Goal: Task Accomplishment & Management: Contribute content

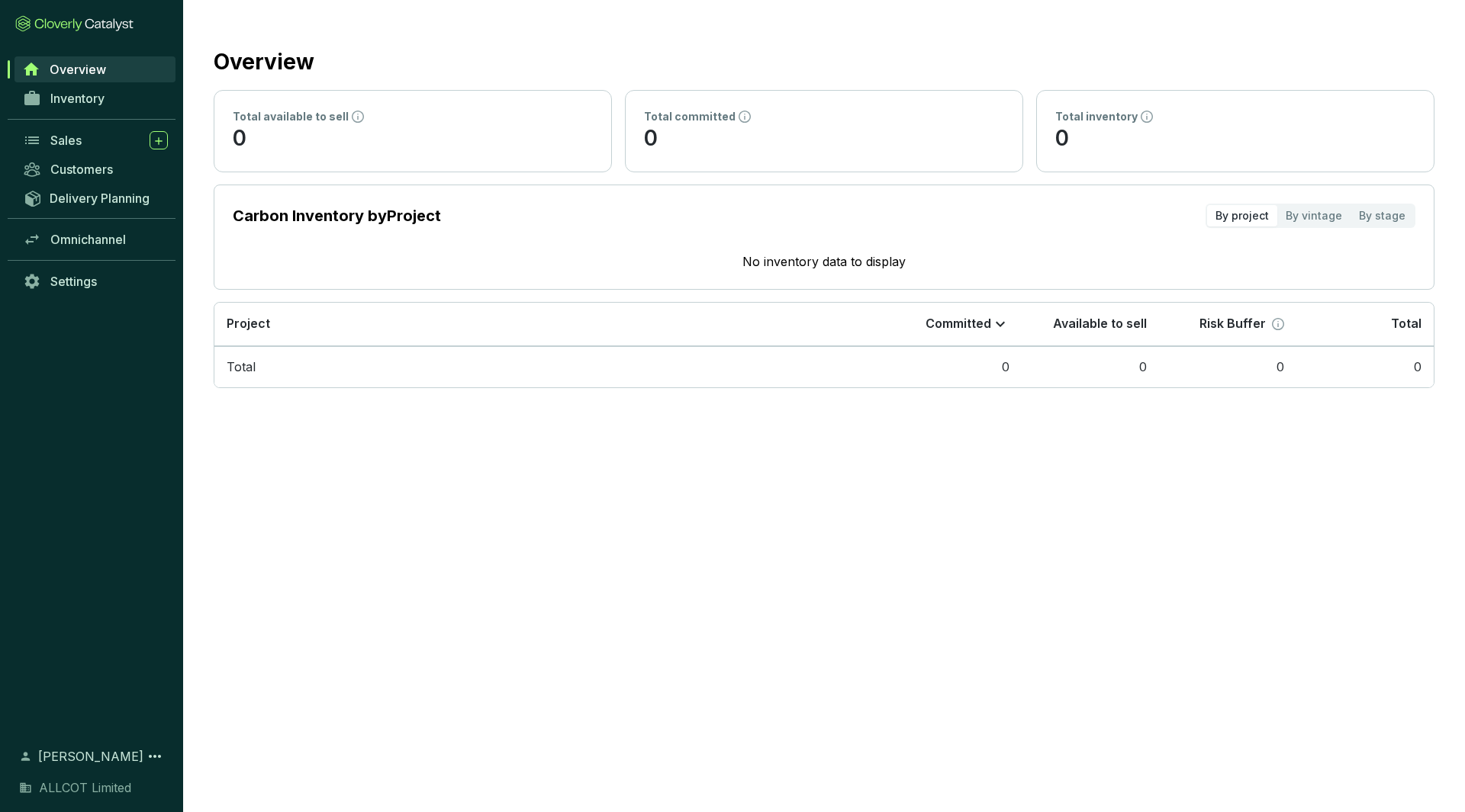
drag, startPoint x: 47, startPoint y: 24, endPoint x: 35, endPoint y: 35, distance: 16.3
click at [35, 35] on section "Overview Inventory Sales Customers Delivery Planning Omnichannel Settings [PERS…" at bounding box center [91, 406] width 183 height 812
click at [47, 28] on icon at bounding box center [74, 23] width 118 height 17
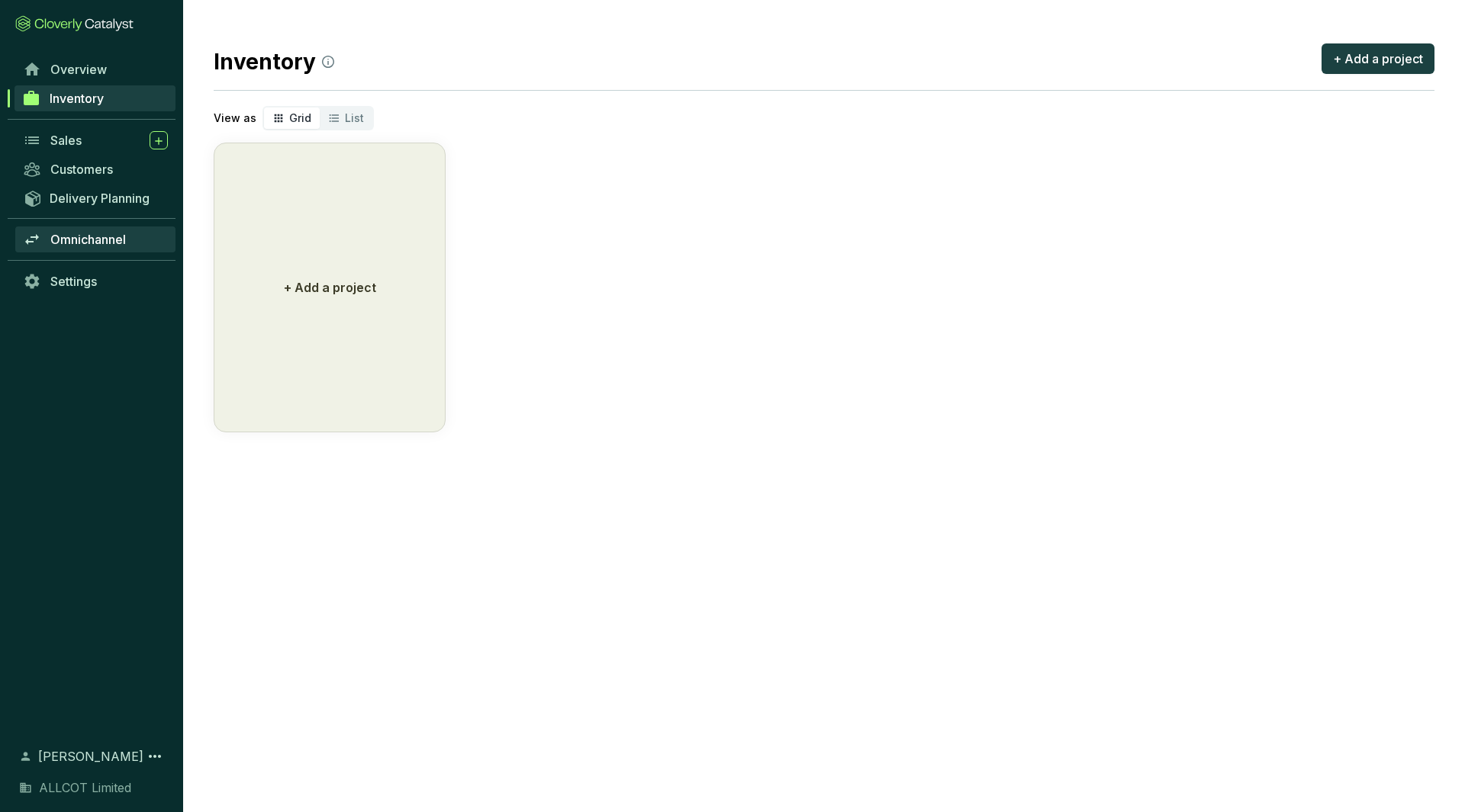
click at [82, 239] on span "Omnichannel" at bounding box center [88, 239] width 76 height 15
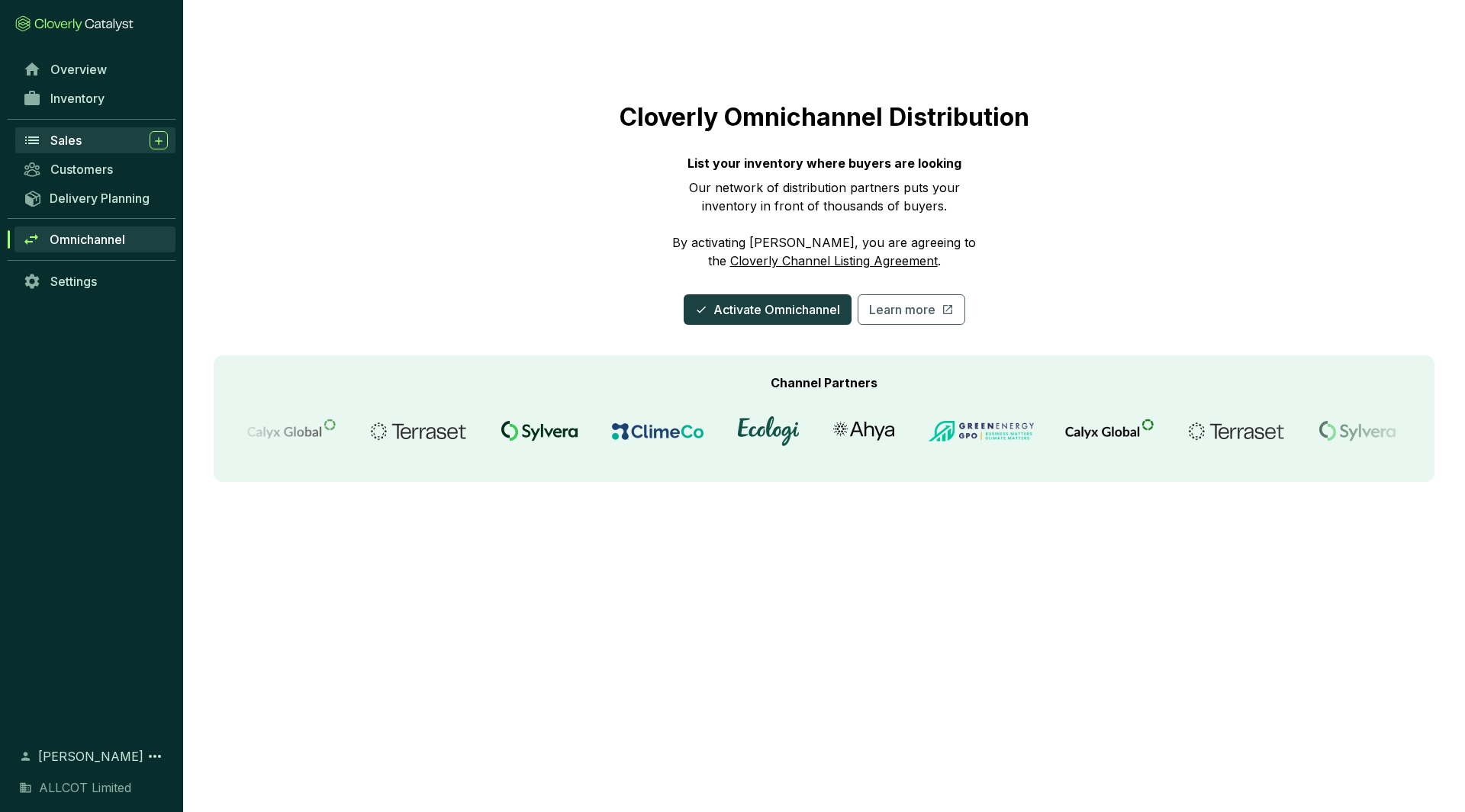
click at [105, 132] on div "Sales" at bounding box center [109, 140] width 117 height 18
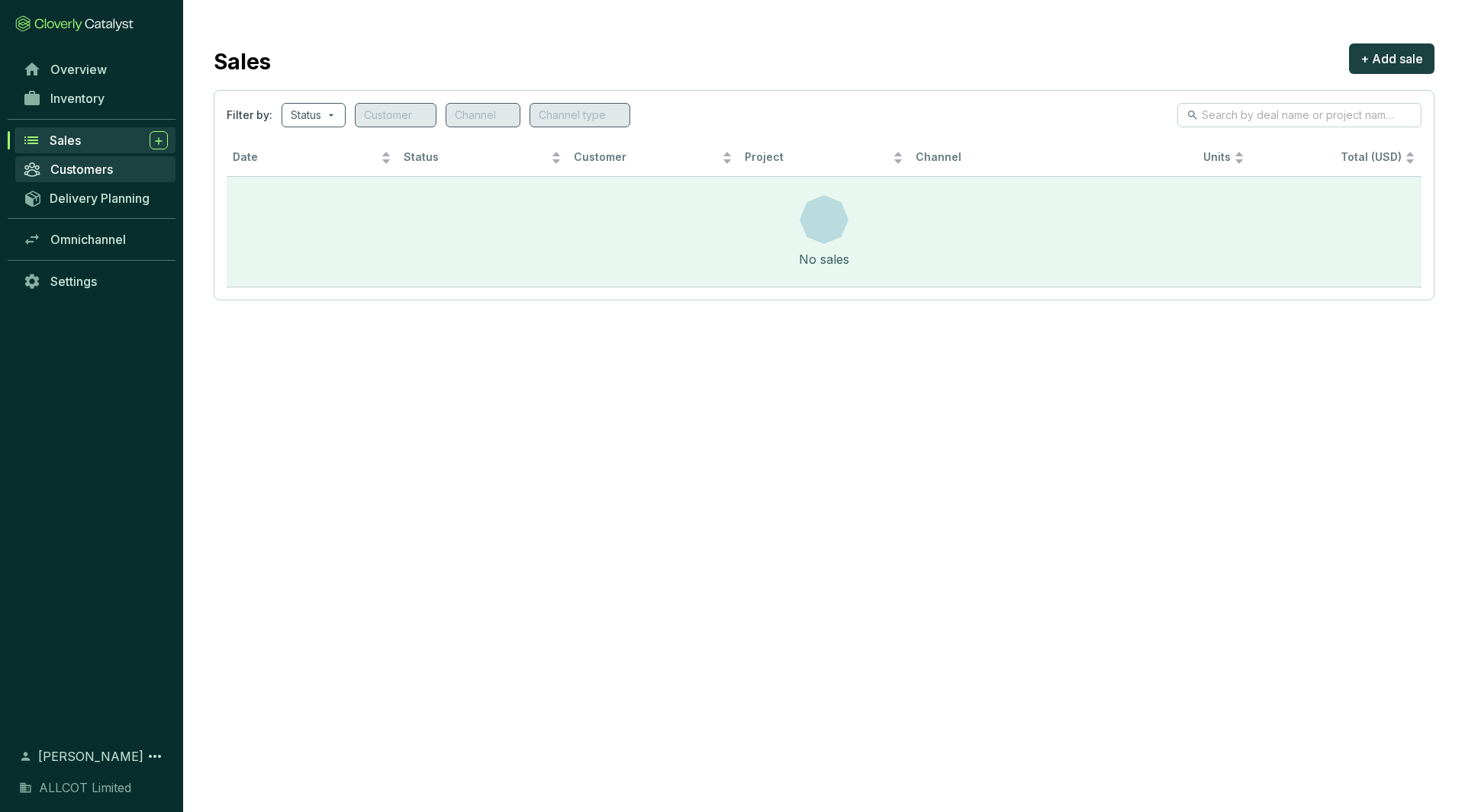
click at [103, 158] on link "Customers" at bounding box center [95, 169] width 160 height 26
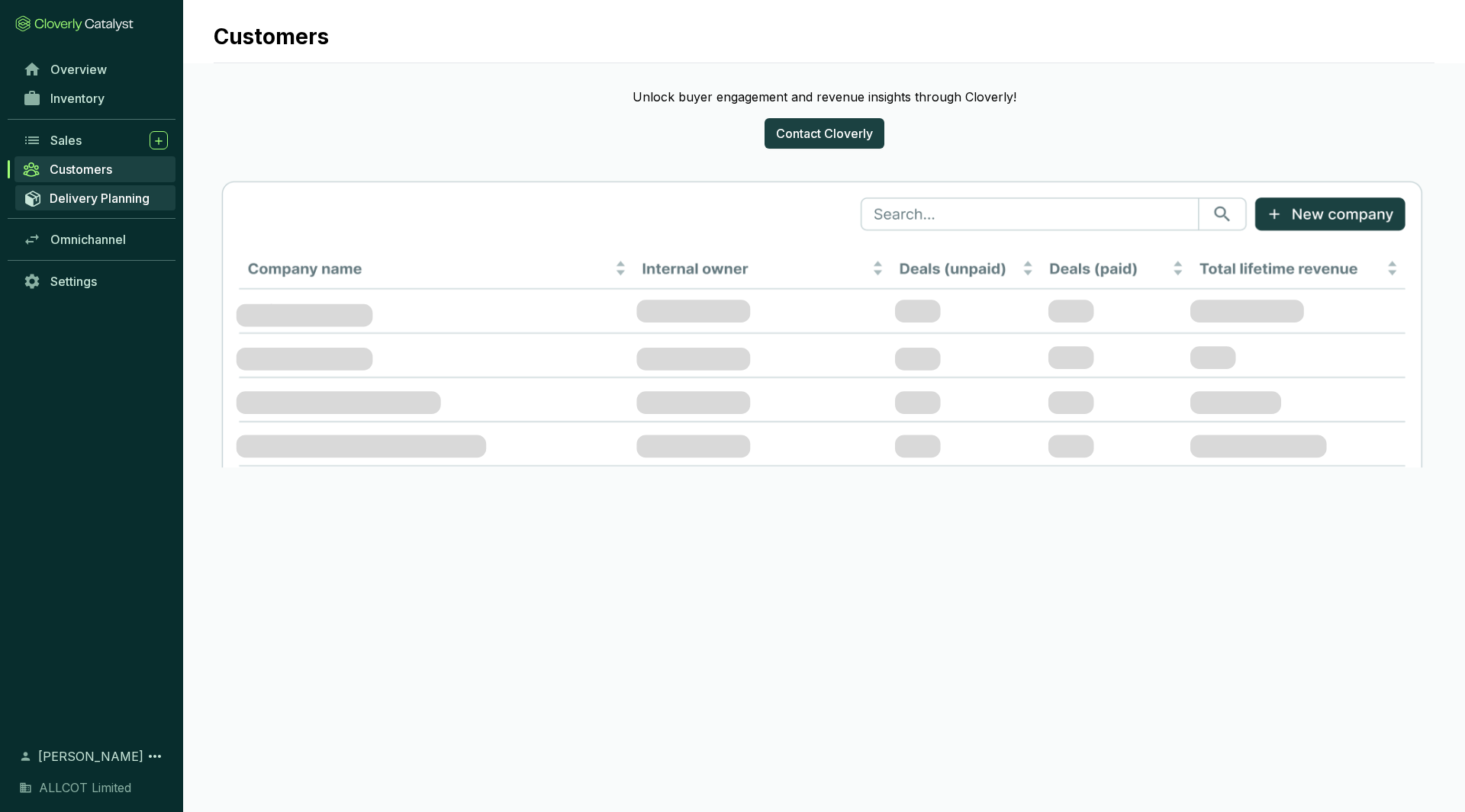
click at [115, 196] on span "Delivery Planning" at bounding box center [99, 198] width 100 height 15
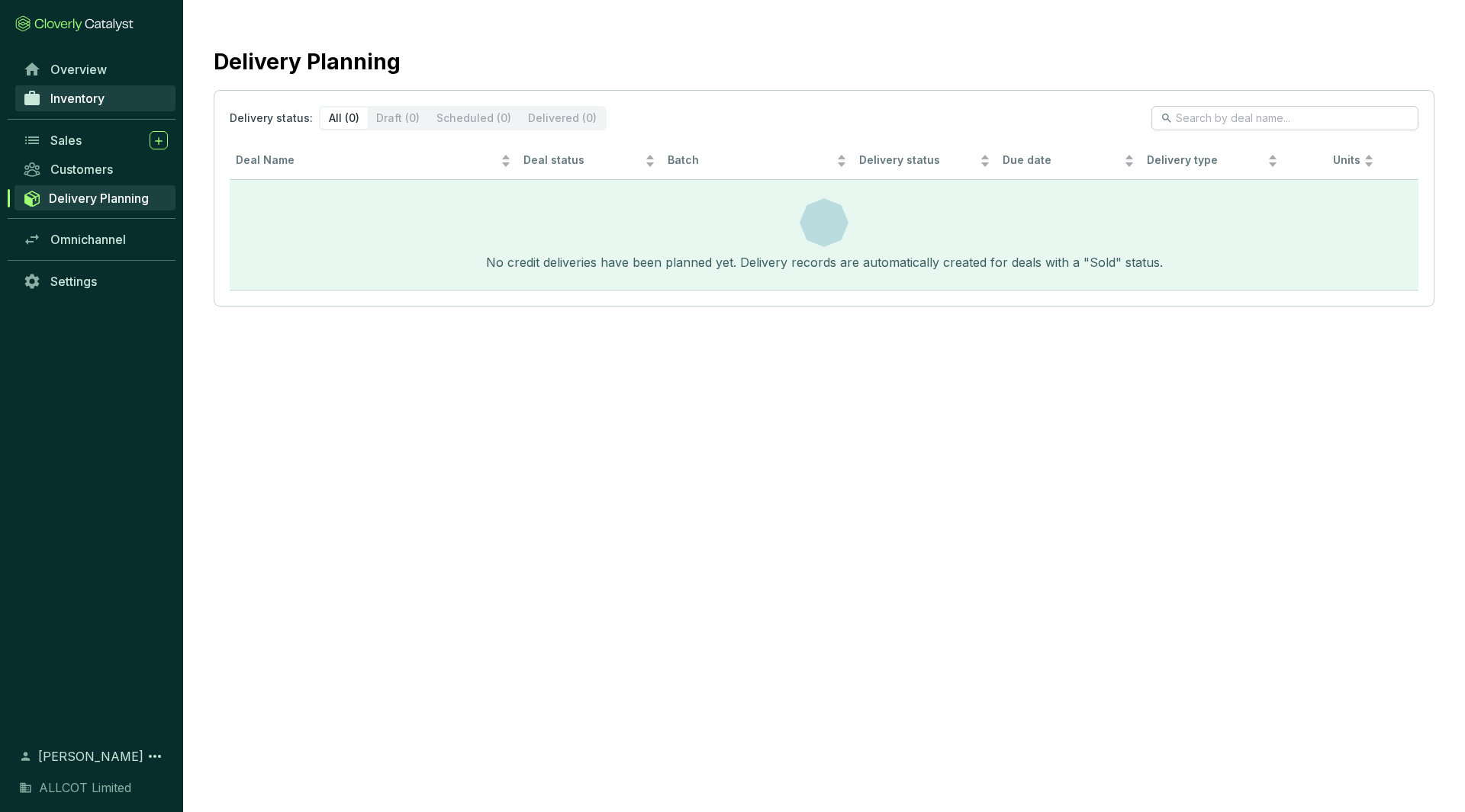
click at [99, 103] on span "Inventory" at bounding box center [77, 98] width 54 height 15
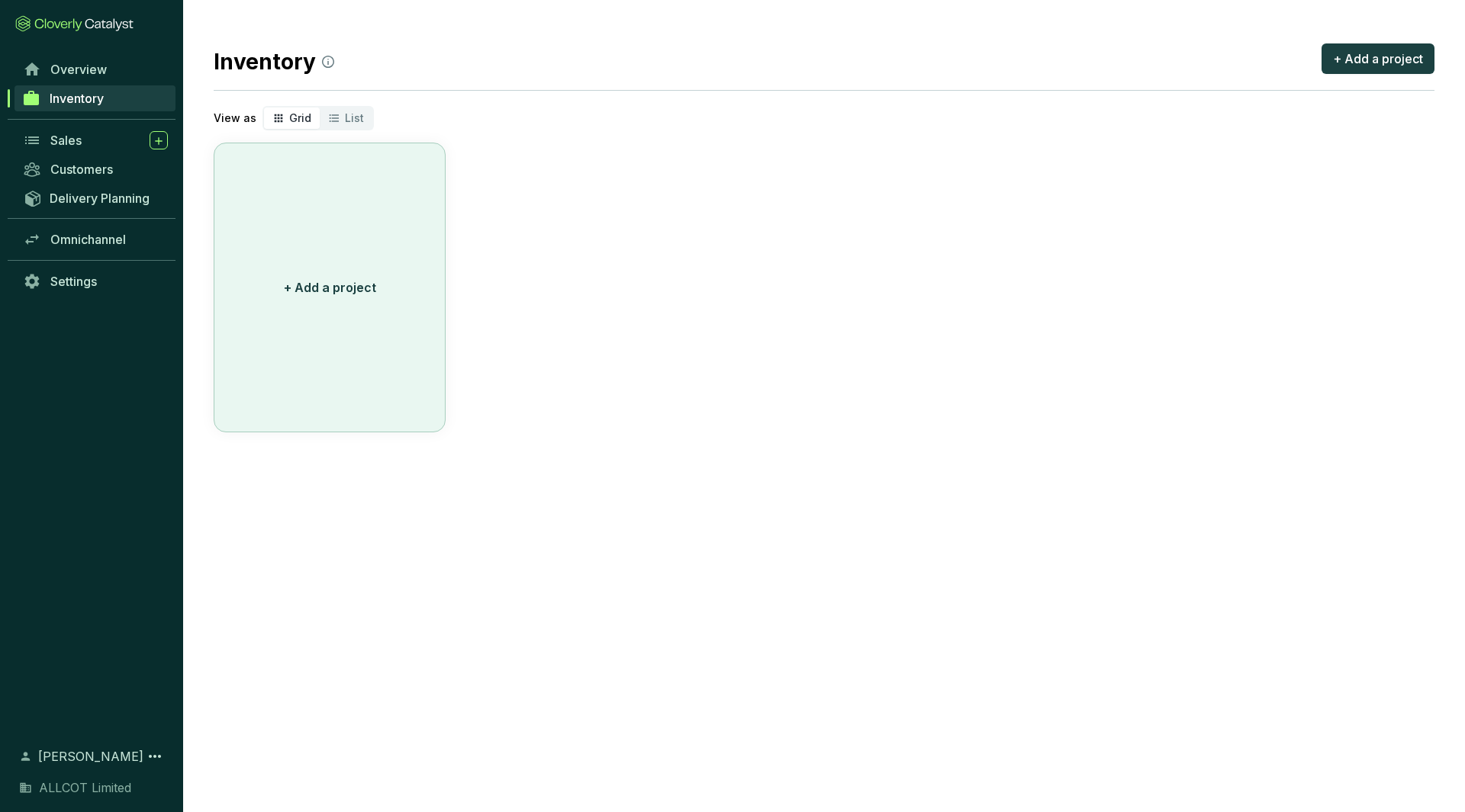
click at [340, 291] on p "+ Add a project" at bounding box center [330, 287] width 92 height 18
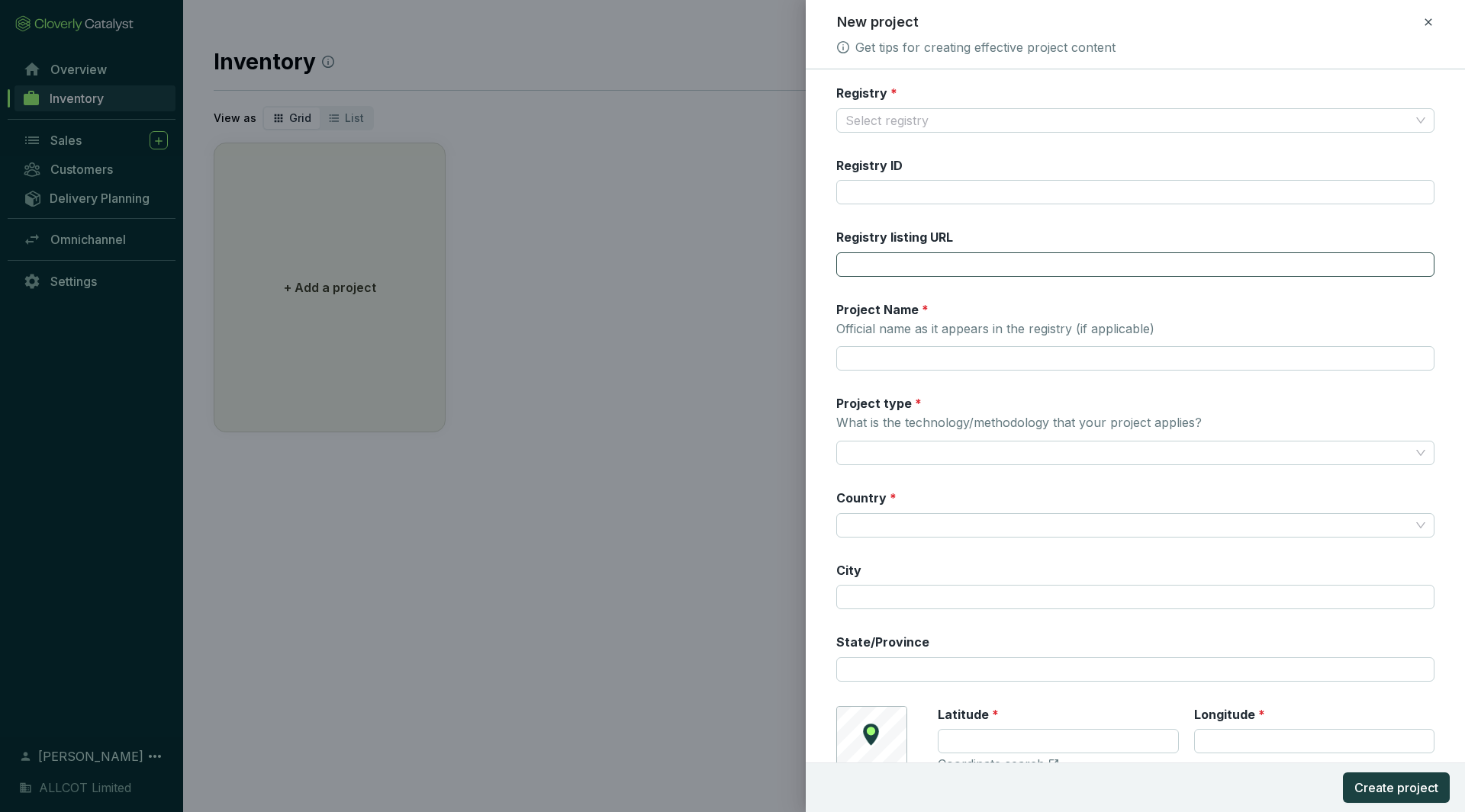
scroll to position [74, 0]
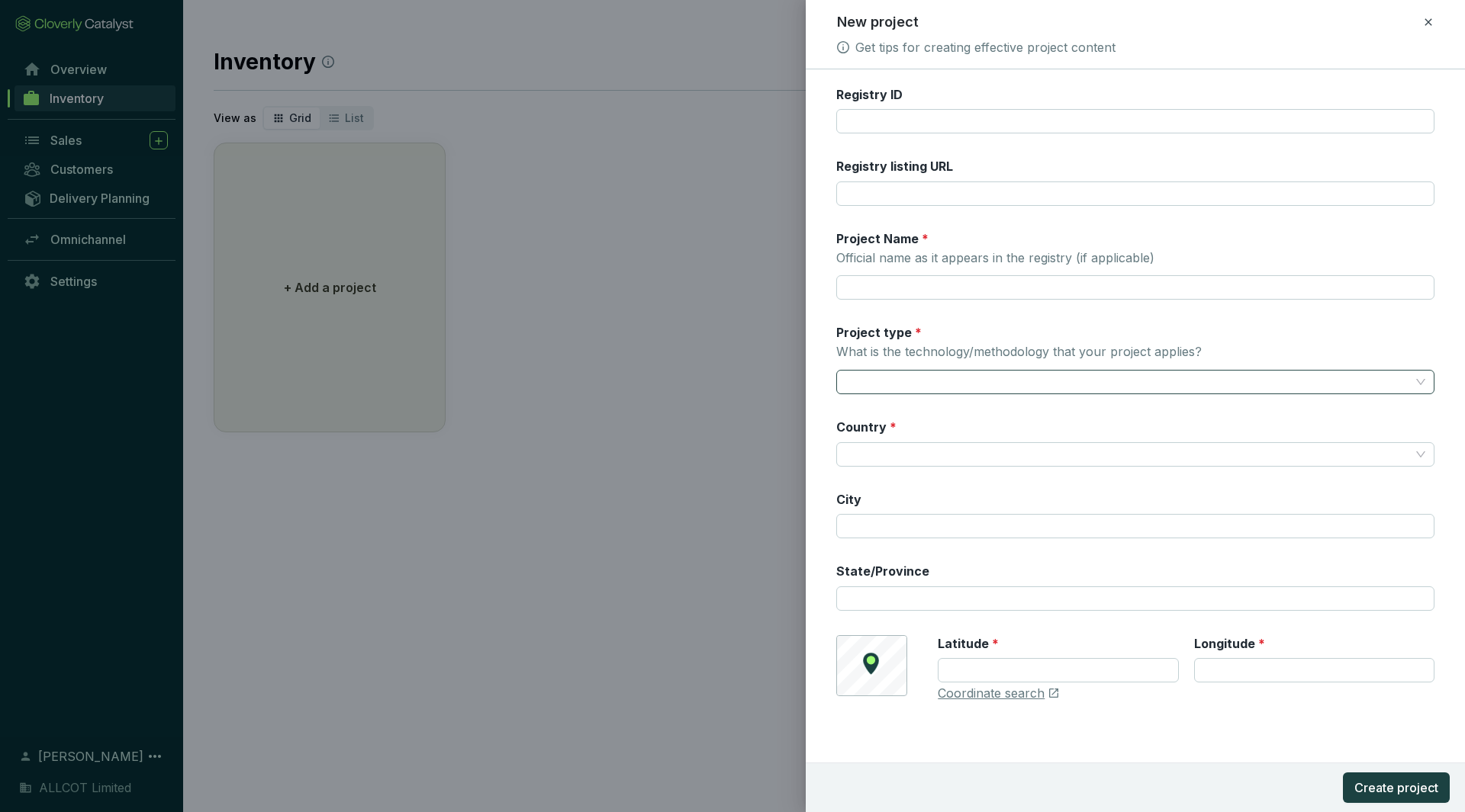
click at [1022, 387] on input "Project type * What is the technology/methodology that your project applies?" at bounding box center [1128, 382] width 565 height 23
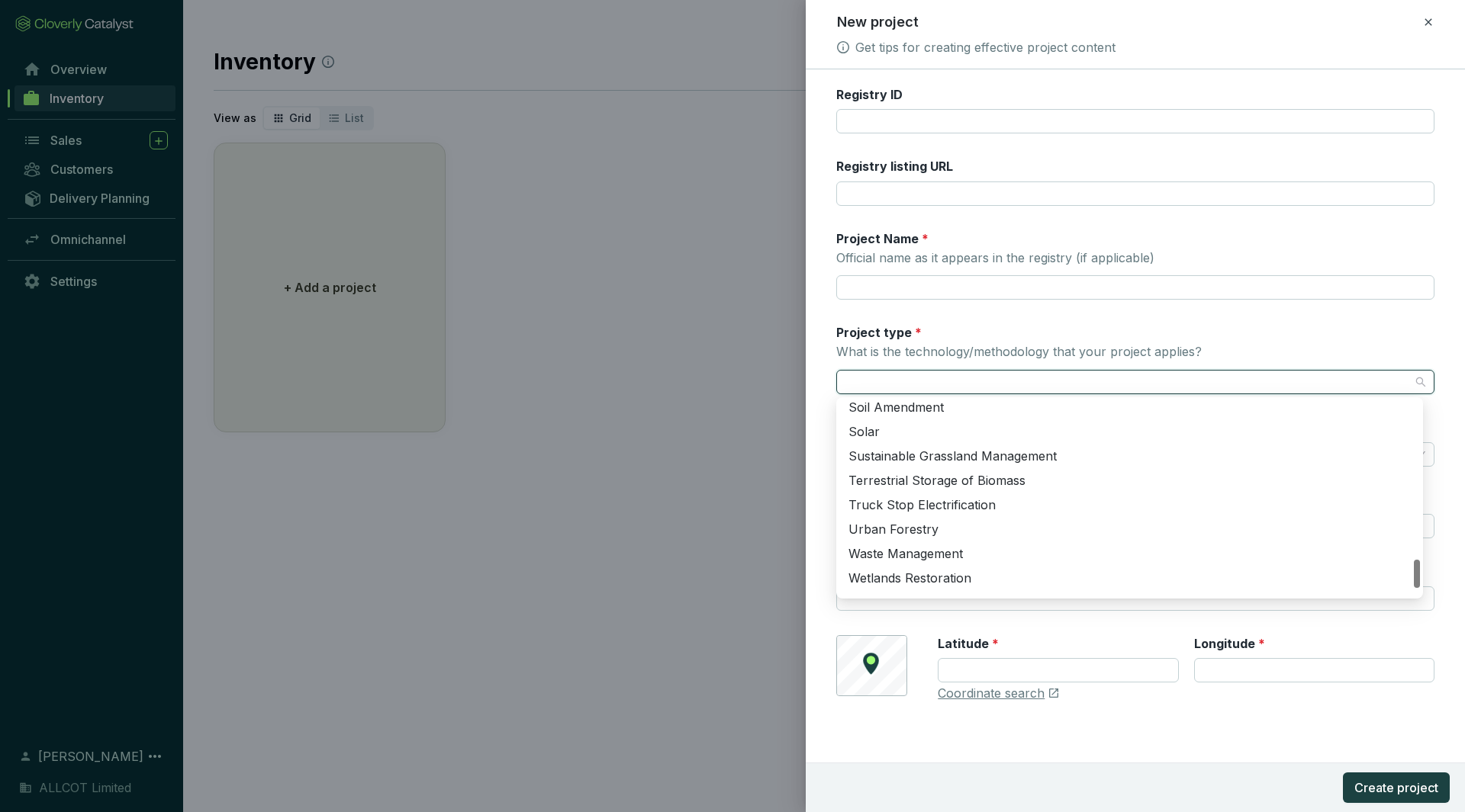
scroll to position [1105, 0]
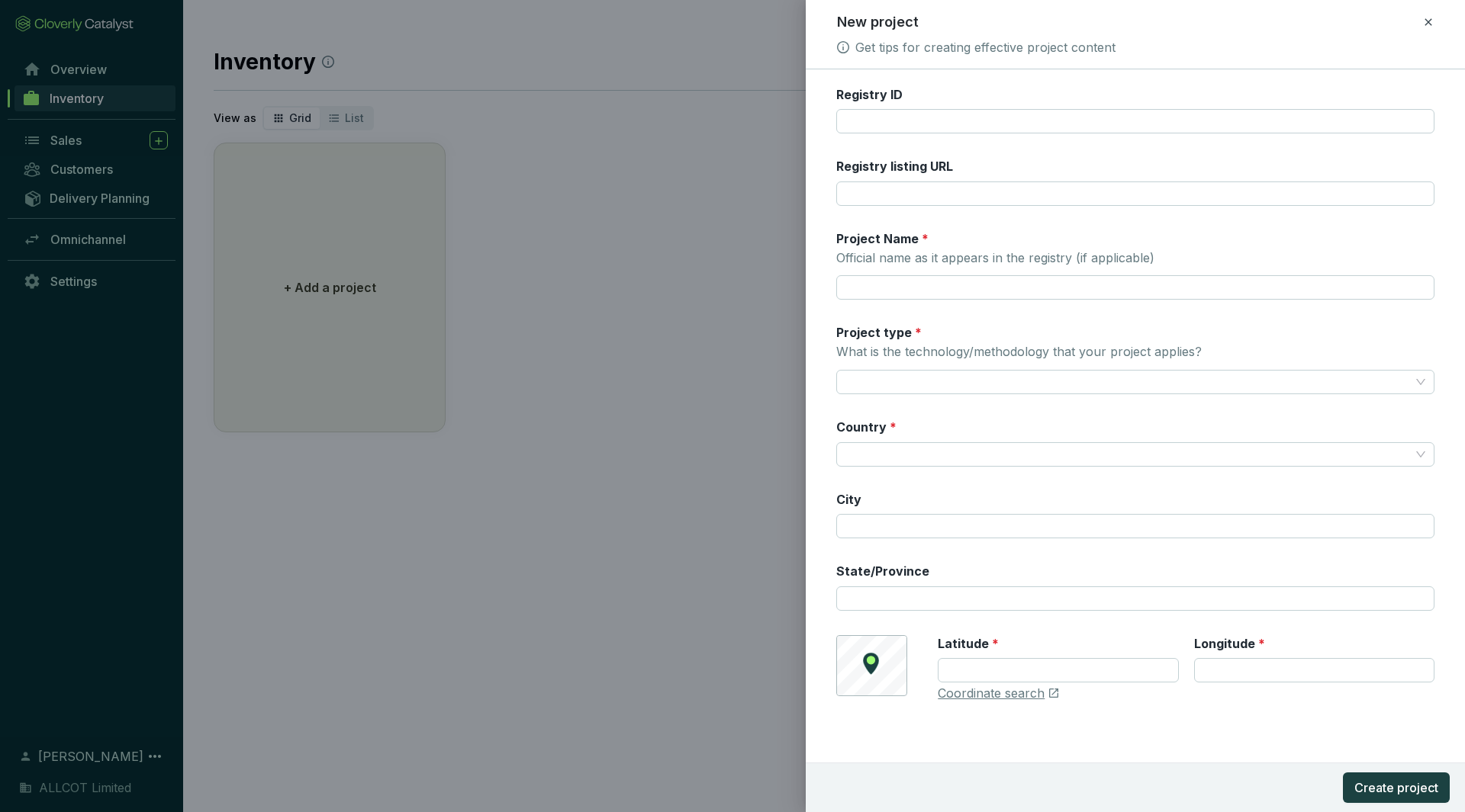
click at [692, 429] on div at bounding box center [732, 406] width 1465 height 812
click at [1425, 22] on icon at bounding box center [1428, 21] width 12 height 18
click at [1335, 87] on span "Discard" at bounding box center [1318, 88] width 40 height 15
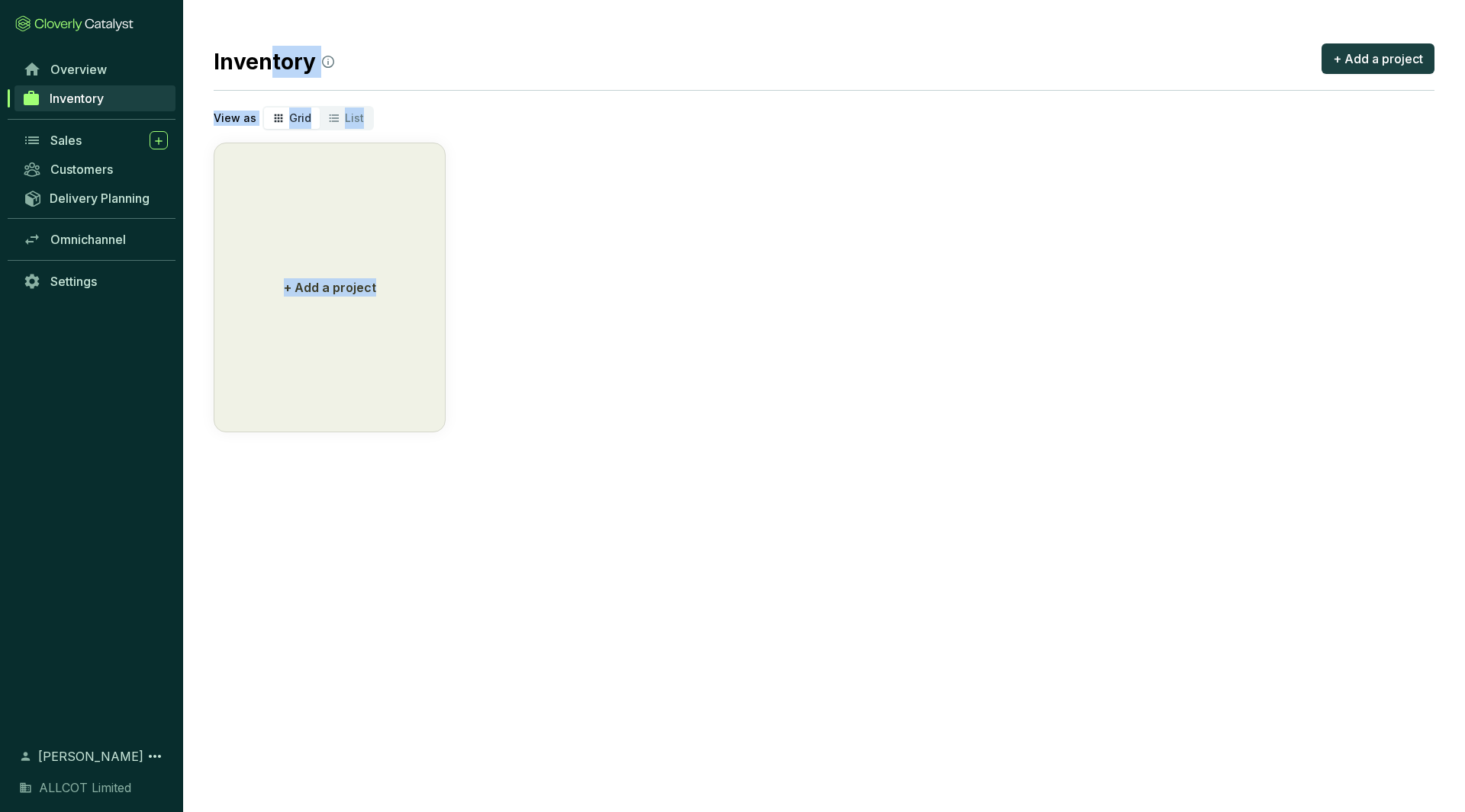
drag, startPoint x: 269, startPoint y: 69, endPoint x: 396, endPoint y: 519, distance: 467.6
click at [396, 519] on section "Inventory + Add a project View as Grid List + Add a project Overview Inventory …" at bounding box center [732, 406] width 1465 height 812
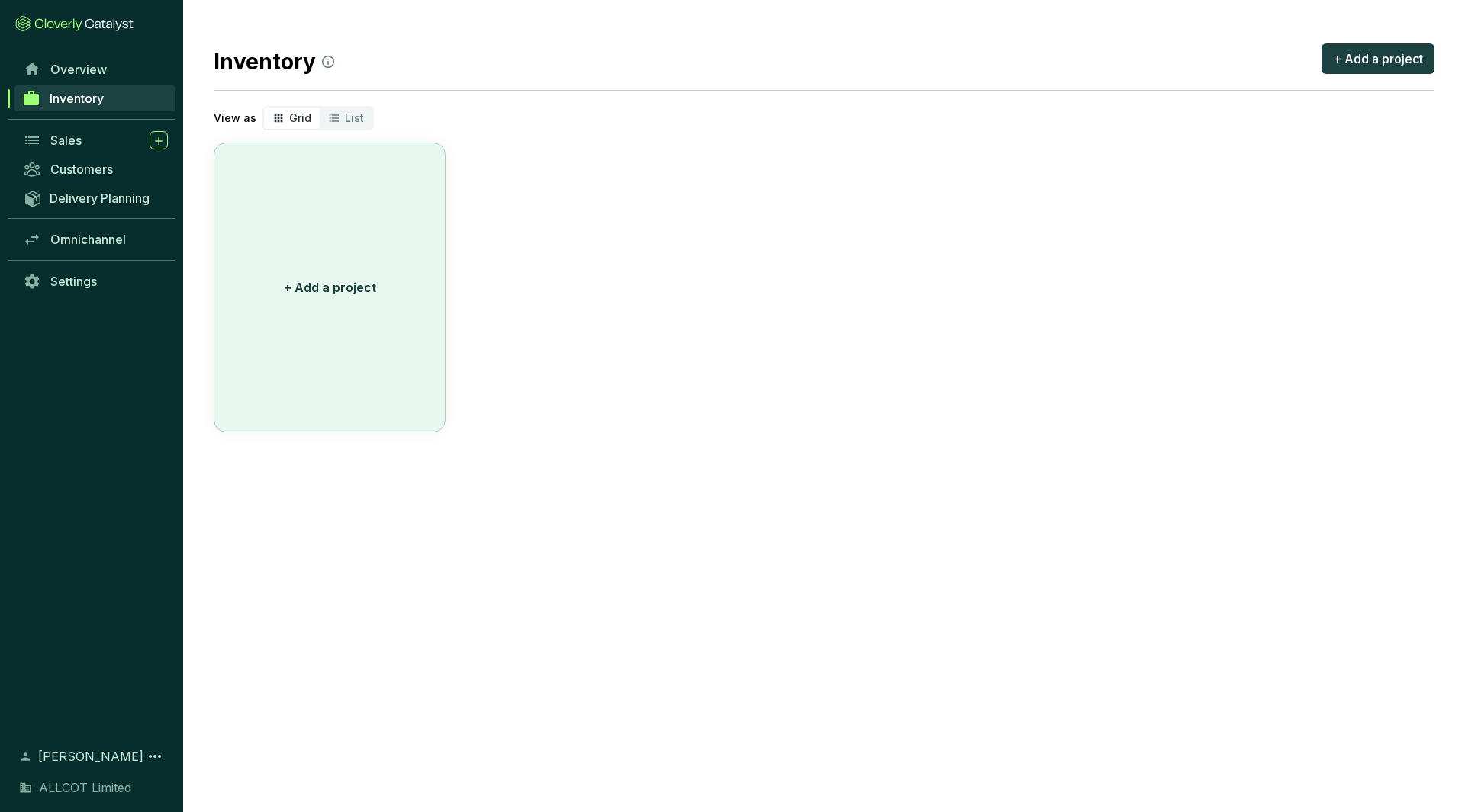
click at [337, 357] on button "+ Add a project" at bounding box center [330, 288] width 232 height 290
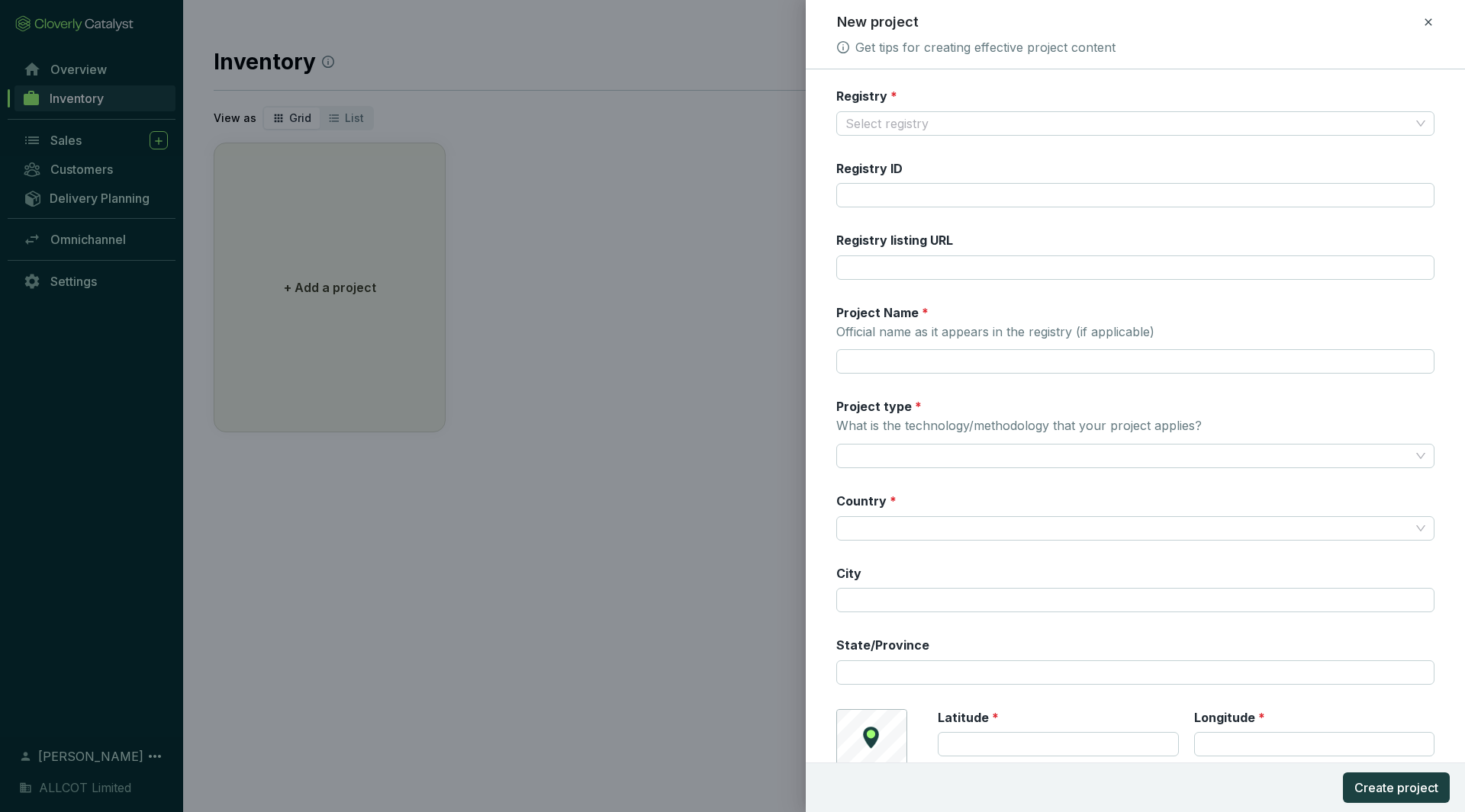
scroll to position [74, 0]
